Goal: Task Accomplishment & Management: Manage account settings

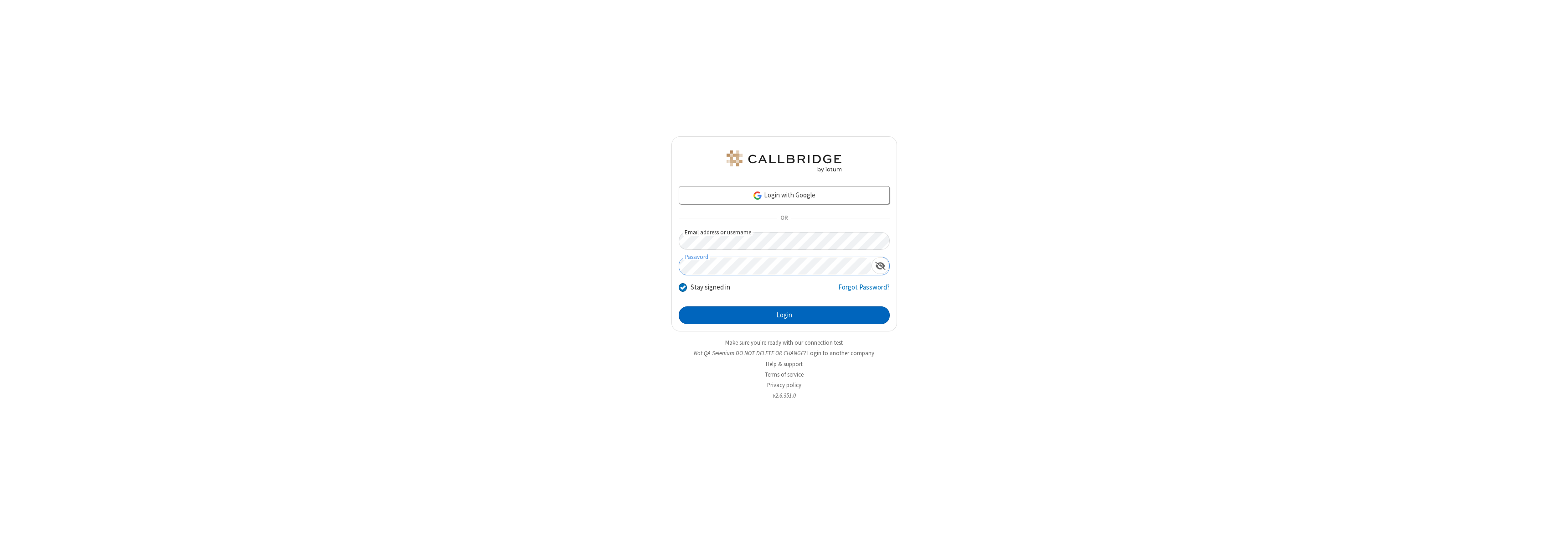
click at [784, 315] on button "Login" at bounding box center [784, 315] width 211 height 18
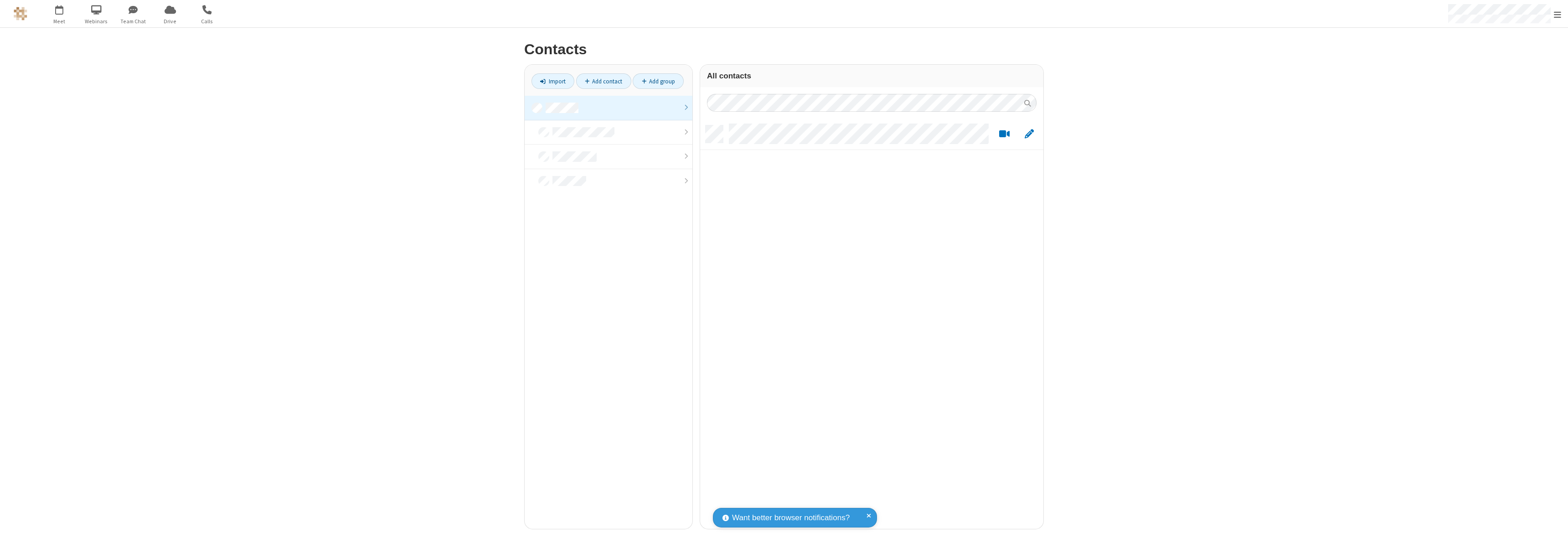
click at [609, 108] on link at bounding box center [609, 108] width 168 height 24
click at [603, 81] on link "Add contact" at bounding box center [604, 81] width 55 height 15
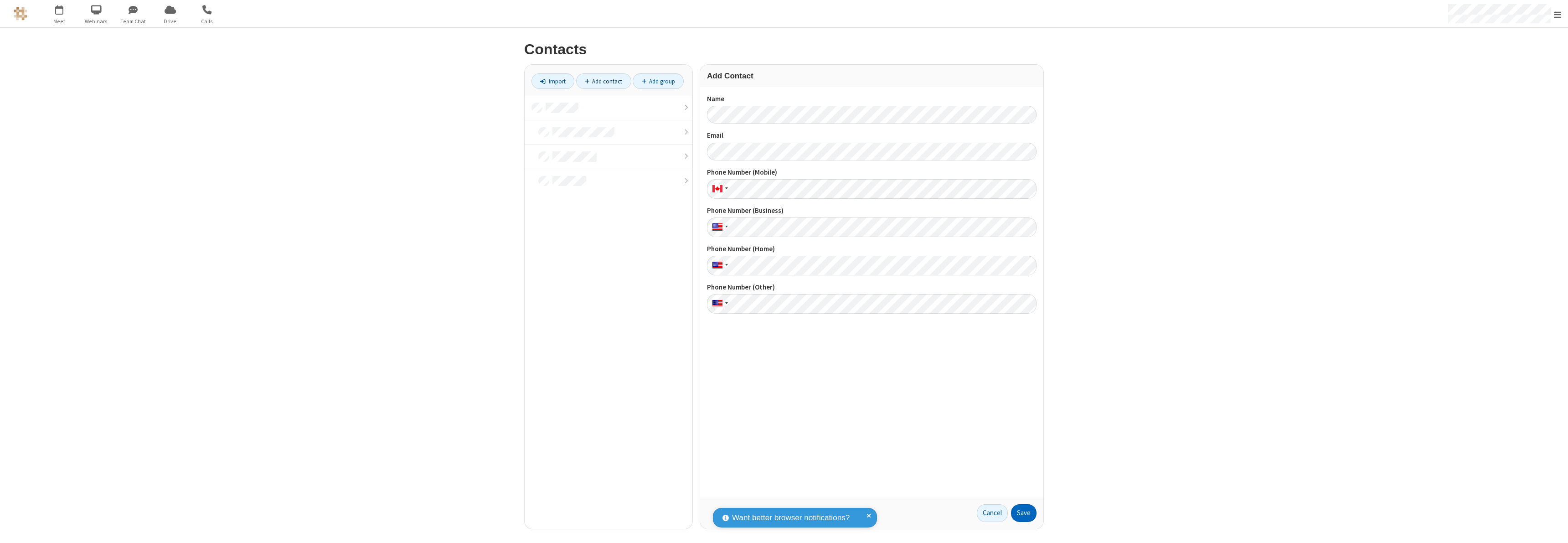
click at [1024, 513] on button "Save" at bounding box center [1024, 513] width 26 height 18
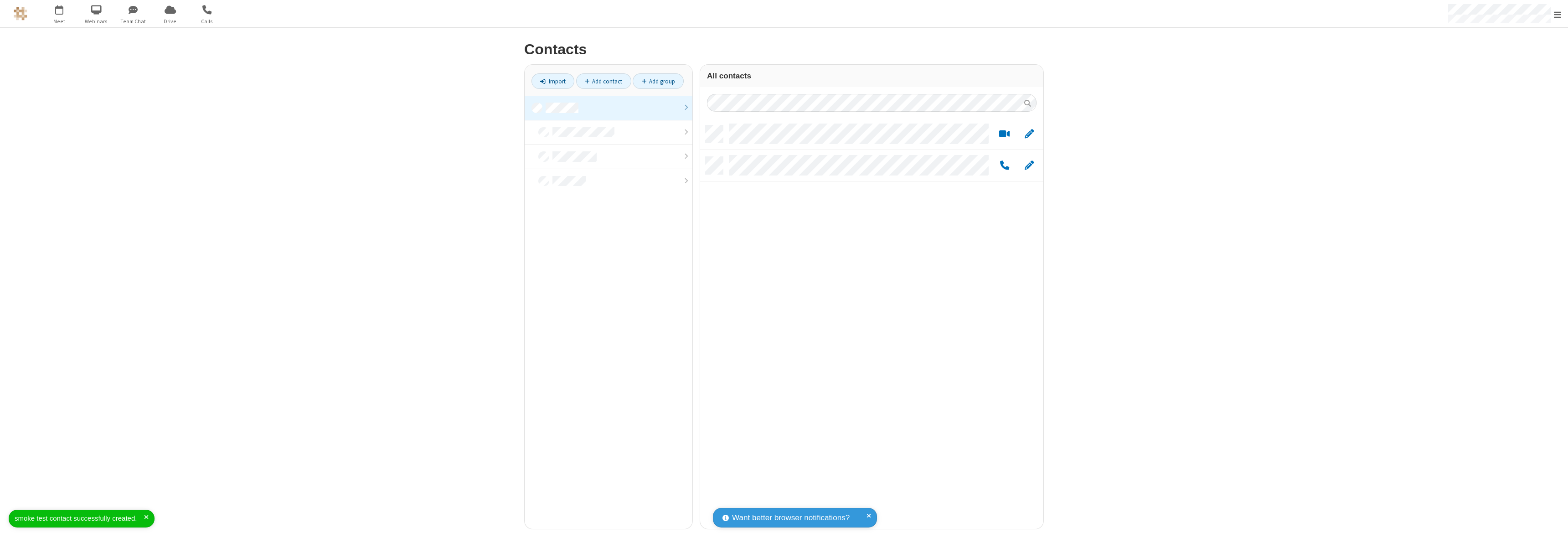
scroll to position [404, 337]
